Goal: Information Seeking & Learning: Learn about a topic

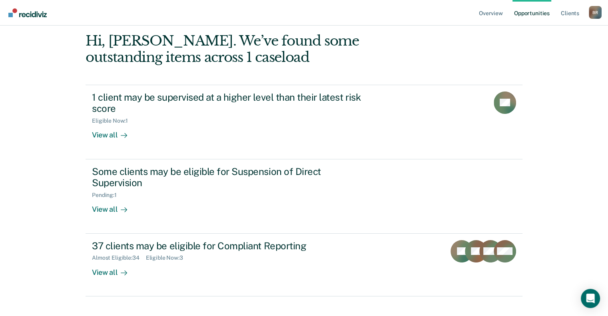
scroll to position [35, 0]
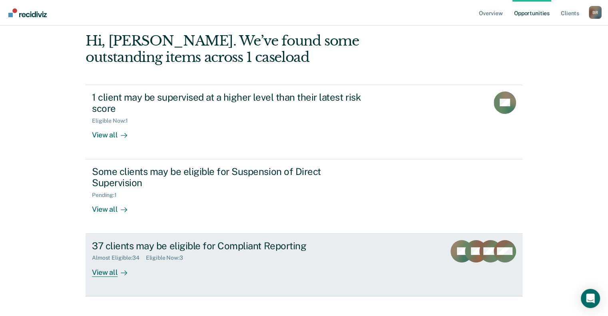
click at [215, 240] on div "37 clients may be eligible for Compliant Reporting" at bounding box center [232, 246] width 281 height 12
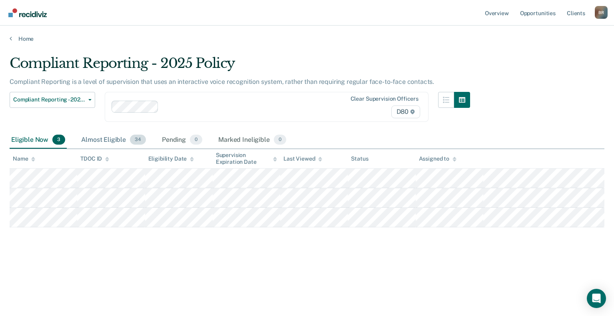
click at [114, 141] on div "Almost Eligible 34" at bounding box center [114, 141] width 68 height 18
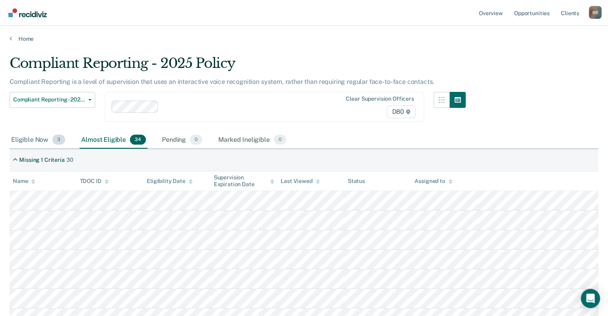
click at [36, 142] on div "Eligible Now 3" at bounding box center [38, 141] width 57 height 18
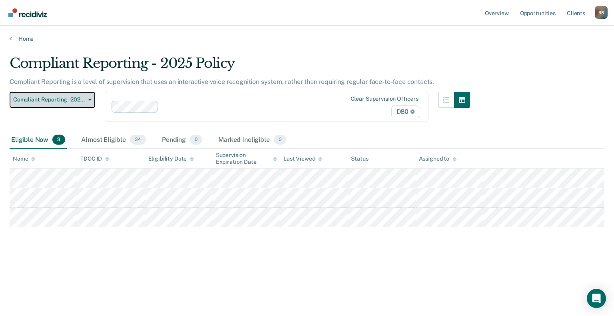
click at [88, 102] on button "Compliant Reporting - 2025 Policy" at bounding box center [53, 100] width 86 height 16
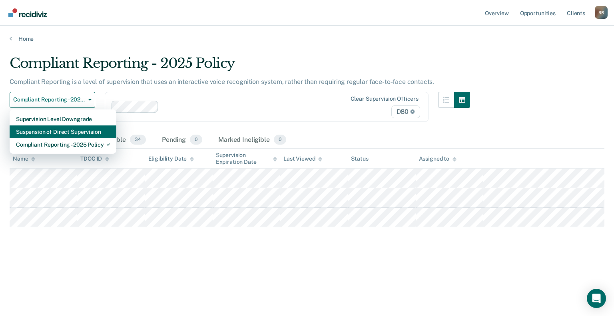
click at [80, 130] on div "Suspension of Direct Supervision" at bounding box center [63, 132] width 94 height 13
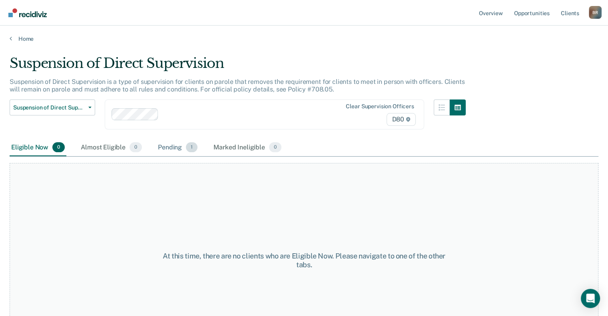
click at [172, 148] on div "Pending 1" at bounding box center [177, 148] width 43 height 18
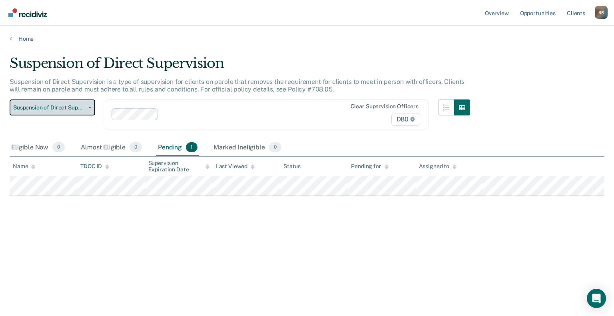
click at [87, 107] on span "button" at bounding box center [88, 108] width 6 height 2
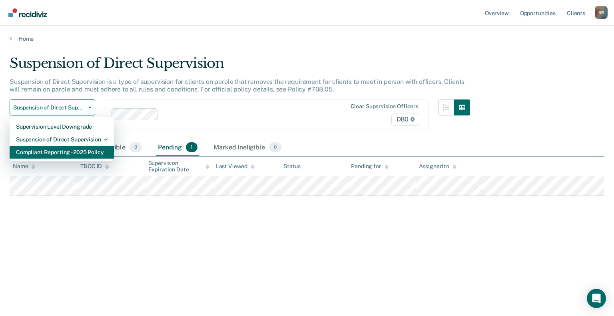
click at [69, 153] on div "Compliant Reporting - 2025 Policy" at bounding box center [62, 152] width 92 height 13
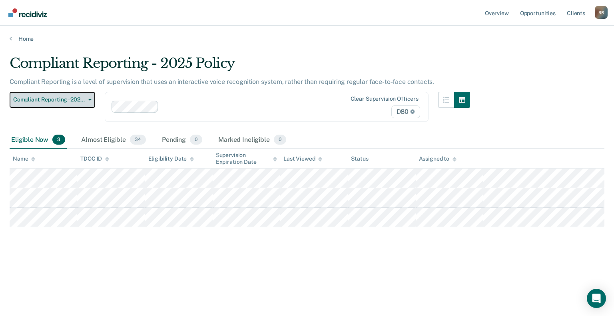
click at [88, 99] on span "button" at bounding box center [88, 100] width 6 height 2
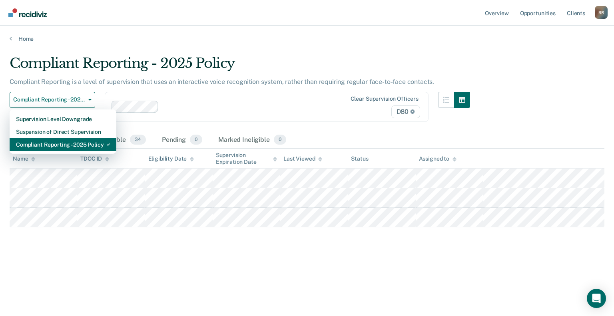
click at [74, 143] on div "Compliant Reporting - 2025 Policy" at bounding box center [63, 144] width 94 height 13
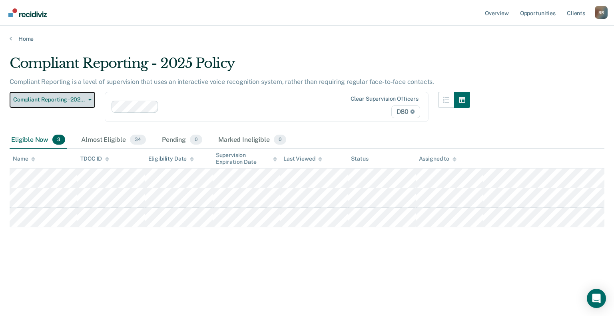
click at [86, 101] on button "Compliant Reporting - 2025 Policy" at bounding box center [53, 100] width 86 height 16
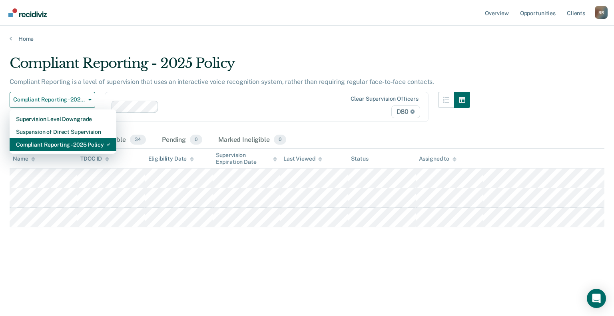
click at [57, 141] on div "Compliant Reporting - 2025 Policy" at bounding box center [63, 144] width 94 height 13
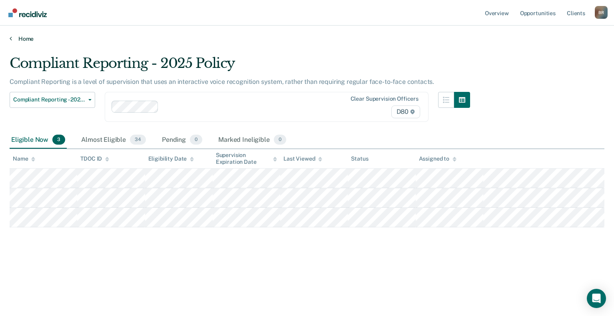
click at [22, 39] on link "Home" at bounding box center [307, 38] width 595 height 7
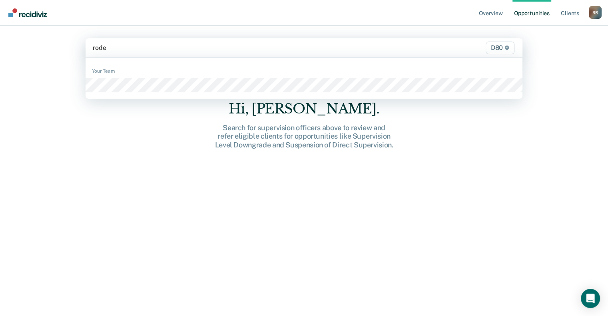
type input "[PERSON_NAME]"
